Goal: Find specific page/section: Find specific page/section

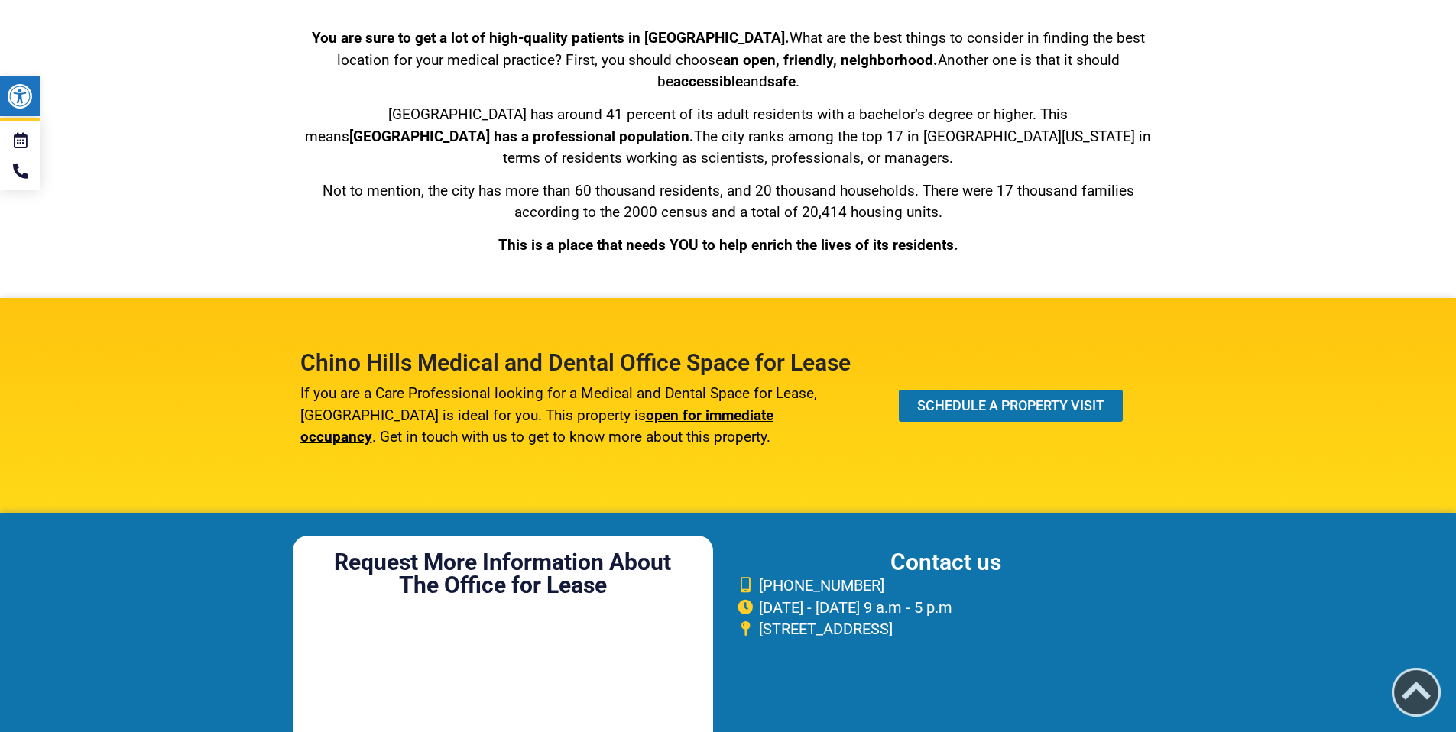
scroll to position [6326, 0]
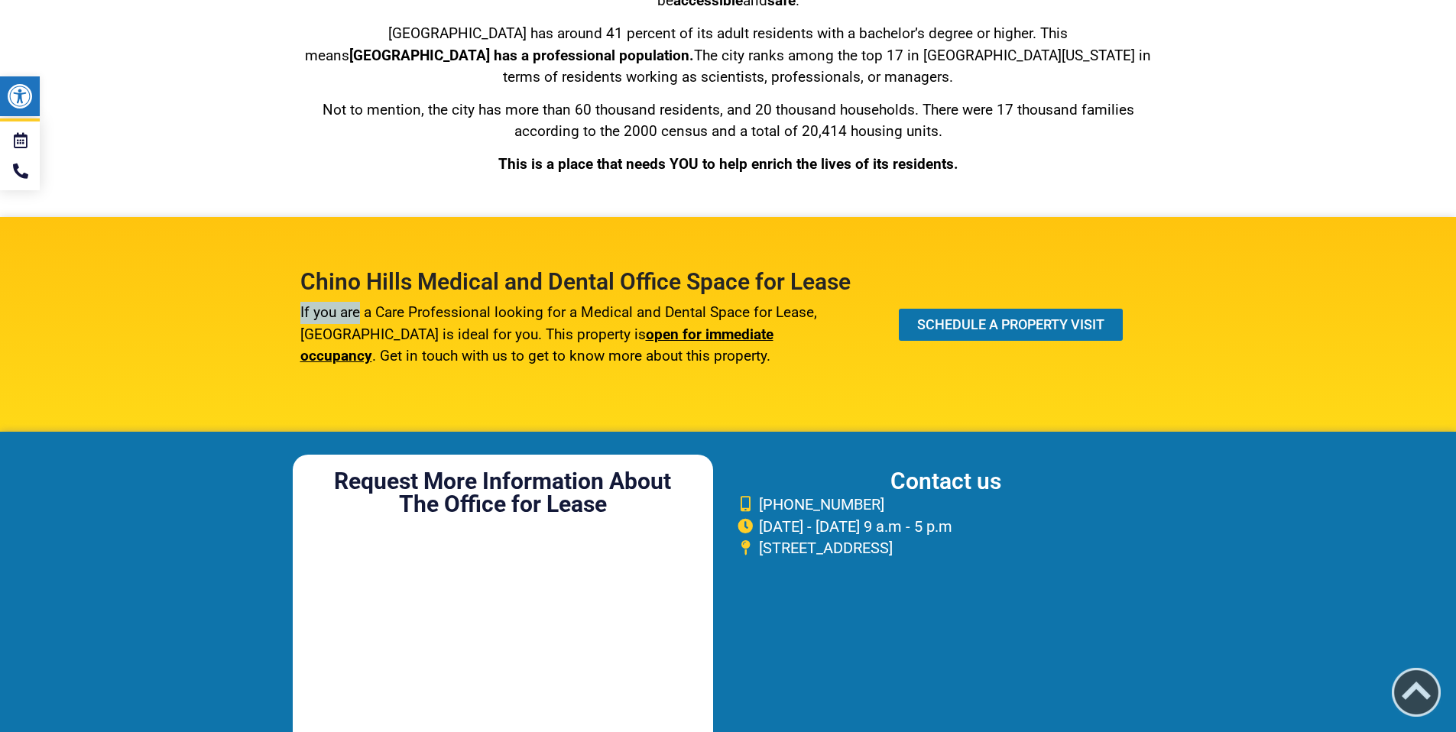
drag, startPoint x: 360, startPoint y: 335, endPoint x: 630, endPoint y: 317, distance: 270.4
click at [630, 317] on div "If you are a Care Professional looking for a Medical and Dental Space for Lease…" at bounding box center [575, 330] width 551 height 73
drag, startPoint x: 554, startPoint y: 336, endPoint x: 542, endPoint y: 336, distance: 12.2
click at [554, 336] on p "If you are a Care Professional looking for a Medical and Dental Space for Lease…" at bounding box center [575, 335] width 551 height 66
drag, startPoint x: 520, startPoint y: 339, endPoint x: 684, endPoint y: 333, distance: 164.4
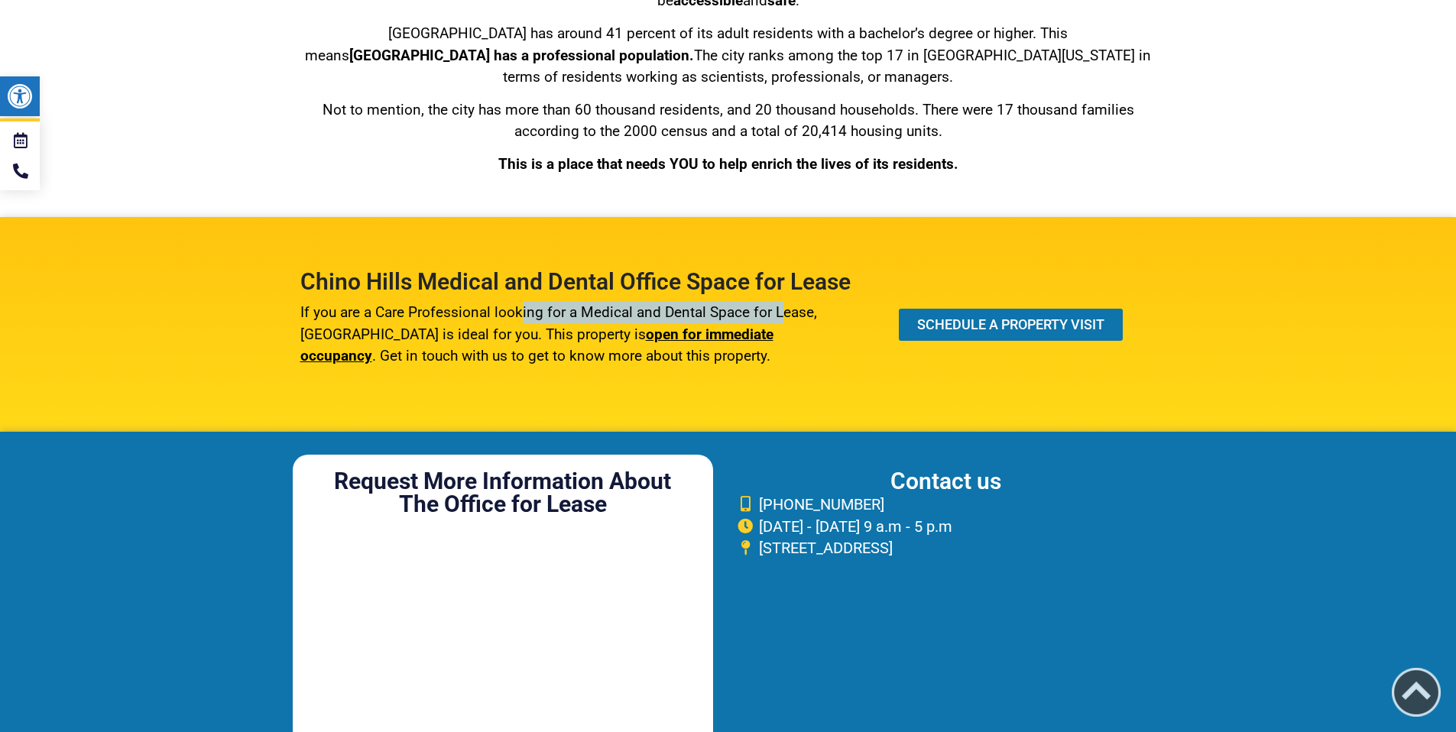
click at [780, 333] on p "If you are a Care Professional looking for a Medical and Dental Space for Lease…" at bounding box center [575, 335] width 551 height 66
click at [498, 343] on p "If you are a Care Professional looking for a Medical and Dental Space for Lease…" at bounding box center [575, 335] width 551 height 66
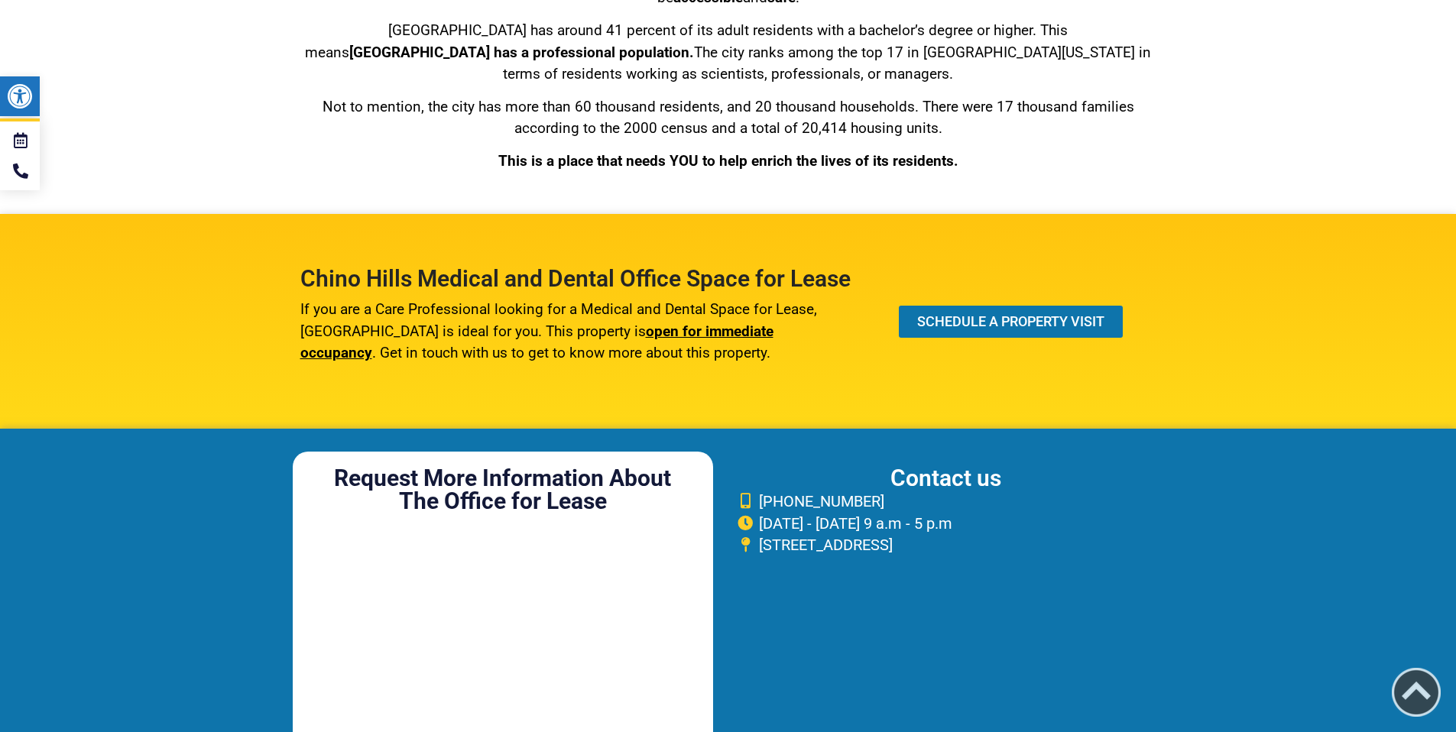
click at [664, 360] on span "open for immediate occupancy" at bounding box center [536, 343] width 473 height 40
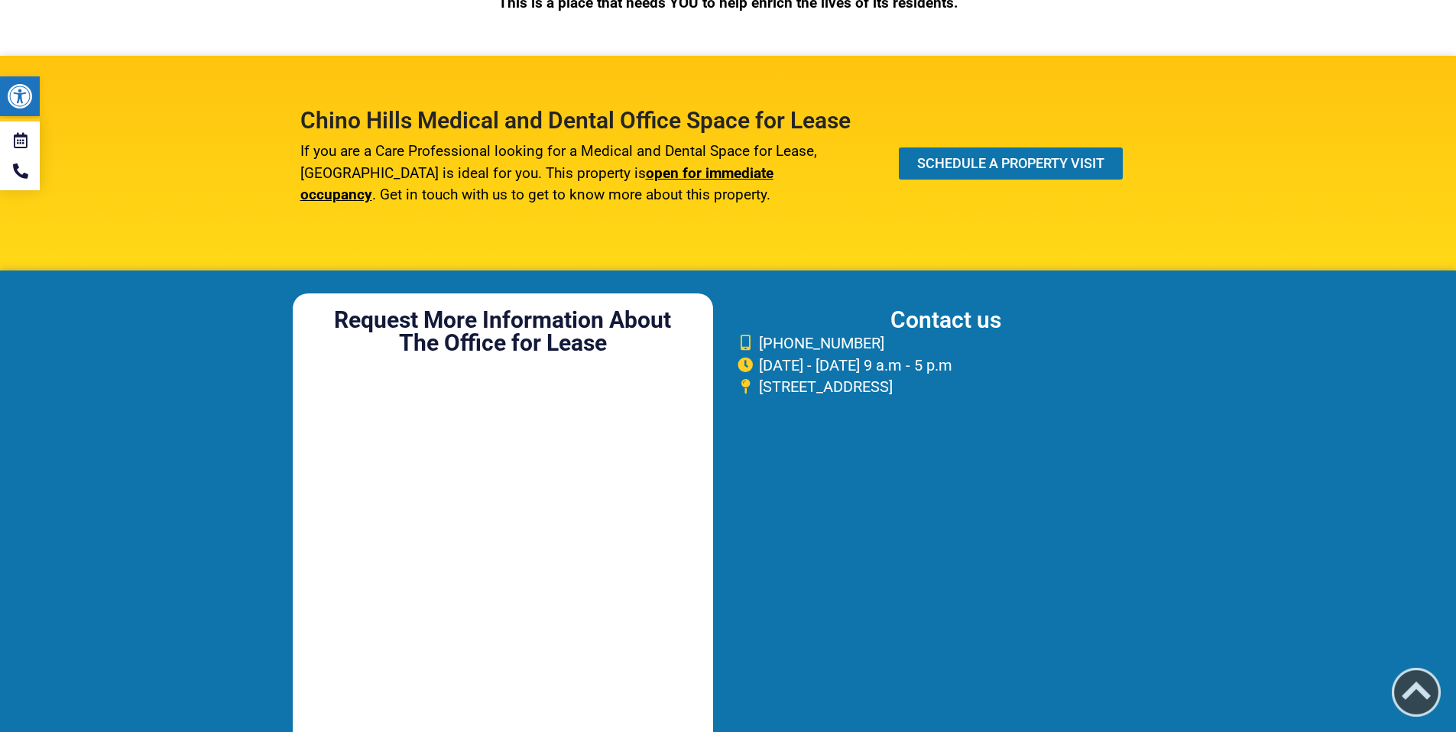
scroll to position [6607, 0]
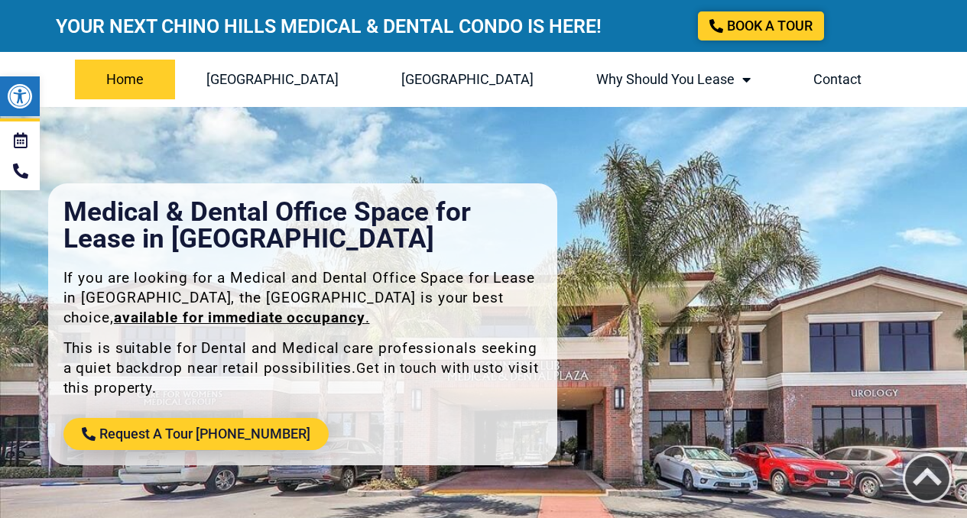
scroll to position [1827, 0]
